Goal: Information Seeking & Learning: Learn about a topic

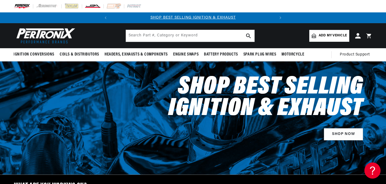
click at [96, 6] on img at bounding box center [92, 6] width 16 height 6
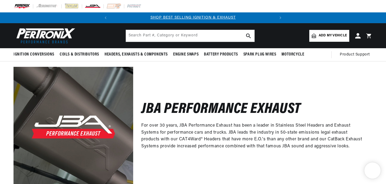
click at [95, 6] on img at bounding box center [92, 6] width 16 height 6
click at [134, 6] on img at bounding box center [134, 6] width 15 height 6
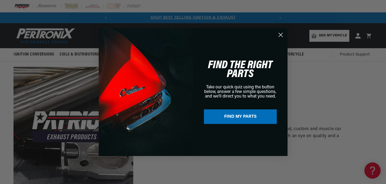
click at [280, 35] on circle "Close dialog" at bounding box center [280, 34] width 9 height 9
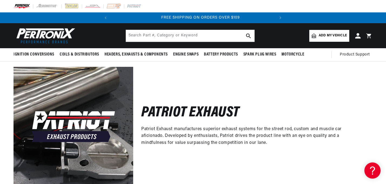
scroll to position [0, 164]
click at [166, 36] on input "text" at bounding box center [190, 36] width 128 height 12
type input "j"
